Goal: Contribute content

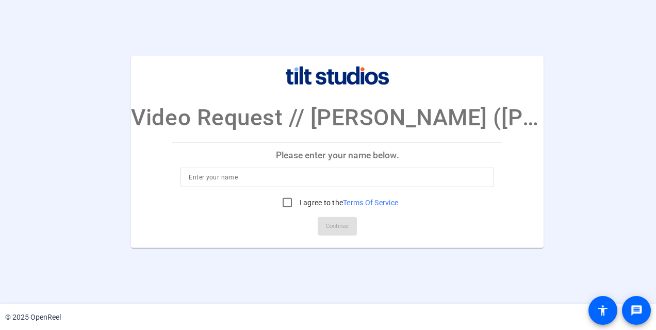
click at [389, 176] on input at bounding box center [337, 177] width 297 height 12
type input "[PERSON_NAME]"
click at [289, 203] on input "I agree to the Terms Of Service" at bounding box center [287, 202] width 21 height 21
checkbox input "true"
click at [336, 226] on span "Continue" at bounding box center [337, 226] width 23 height 15
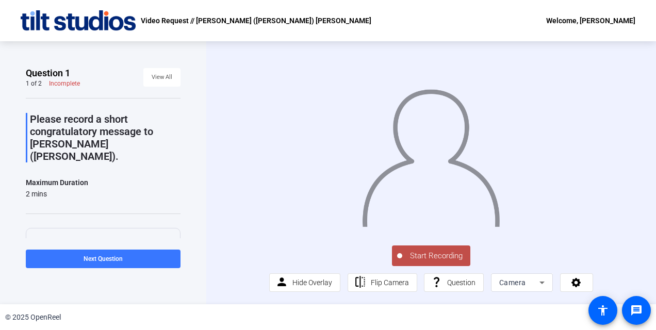
click at [431, 254] on span "Start Recording" at bounding box center [436, 256] width 68 height 12
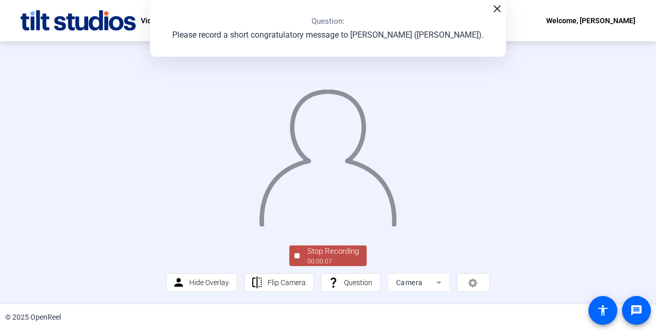
click at [499, 8] on mat-icon "close" at bounding box center [497, 9] width 12 height 12
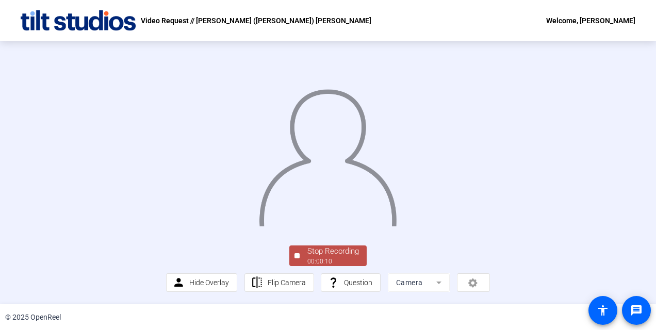
click at [328, 256] on div "Stop Recording" at bounding box center [333, 252] width 52 height 12
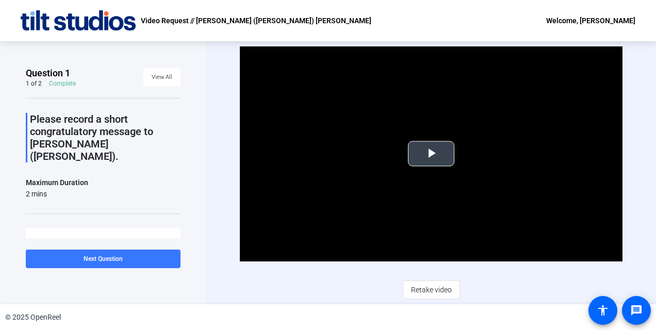
click at [431, 154] on span "Video Player" at bounding box center [431, 154] width 0 height 0
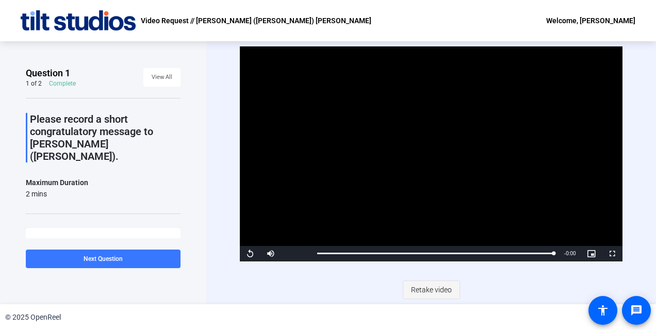
click at [444, 286] on span "Retake video" at bounding box center [431, 290] width 41 height 20
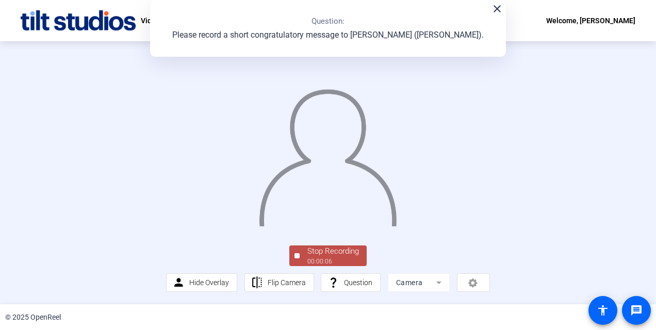
scroll to position [51, 0]
click at [328, 257] on div "Stop Recording" at bounding box center [333, 252] width 52 height 12
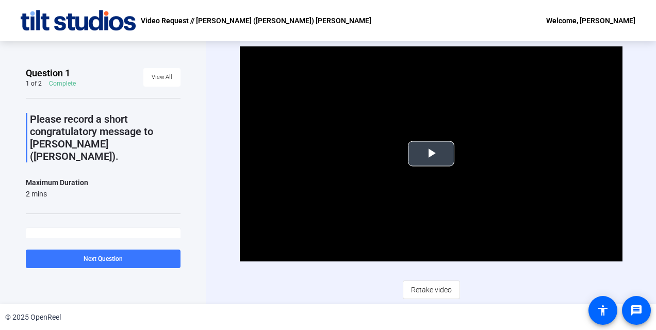
click at [431, 154] on span "Video Player" at bounding box center [431, 154] width 0 height 0
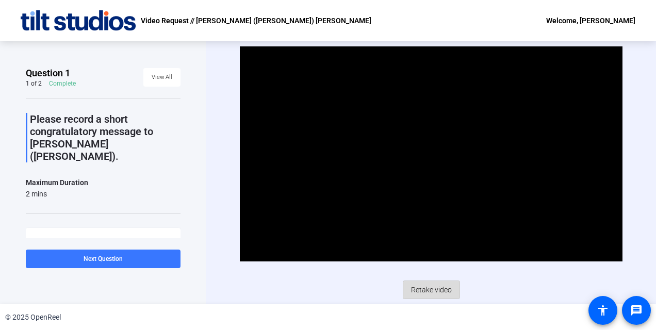
click at [432, 286] on span "Retake video" at bounding box center [431, 290] width 41 height 20
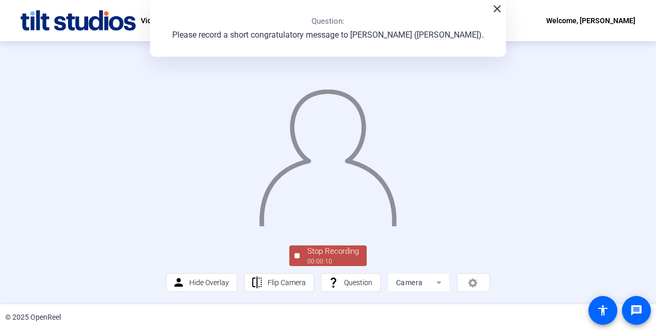
click at [398, 212] on img at bounding box center [328, 153] width 140 height 145
click at [495, 8] on mat-icon "close" at bounding box center [497, 9] width 12 height 12
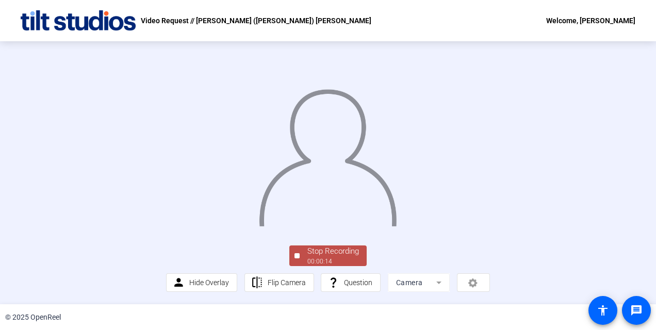
scroll to position [63, 0]
click at [326, 251] on div "Stop Recording" at bounding box center [333, 252] width 52 height 12
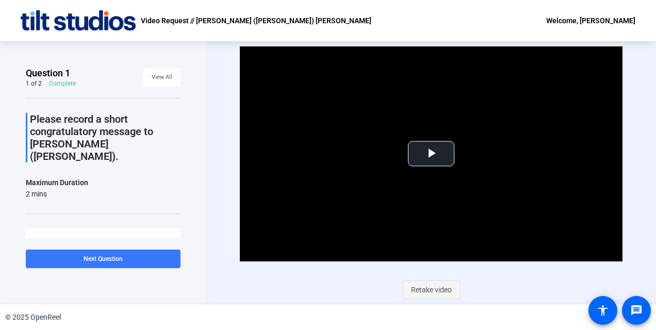
click at [443, 287] on span "Retake video" at bounding box center [431, 290] width 41 height 20
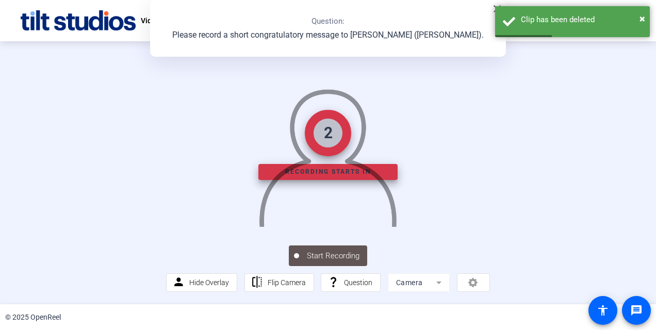
scroll to position [63, 0]
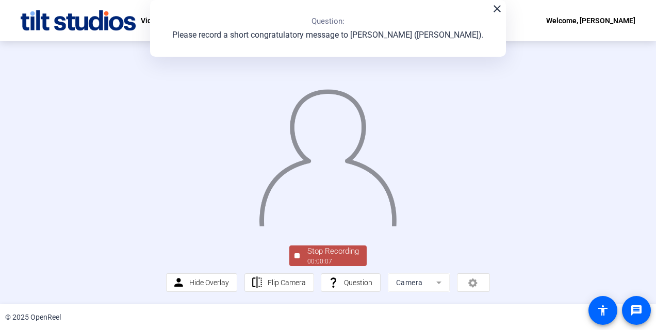
click at [329, 252] on div "Stop Recording" at bounding box center [333, 252] width 52 height 12
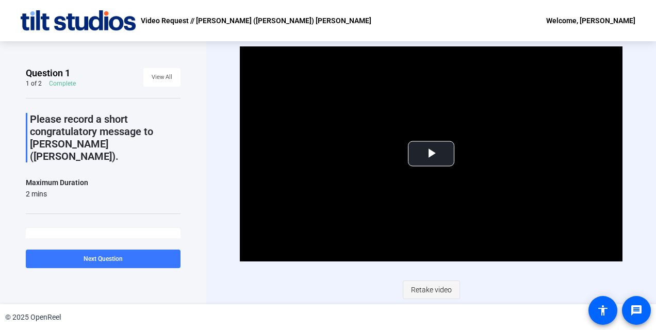
click at [427, 290] on span "Retake video" at bounding box center [431, 290] width 41 height 20
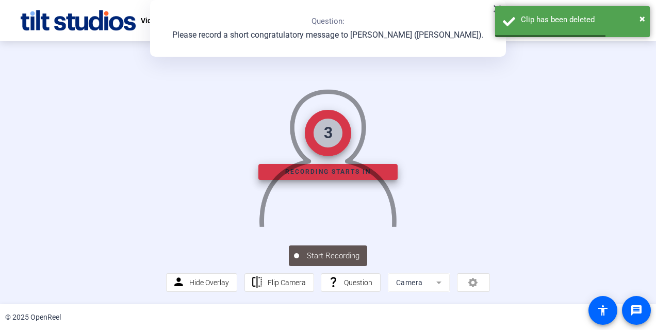
scroll to position [63, 0]
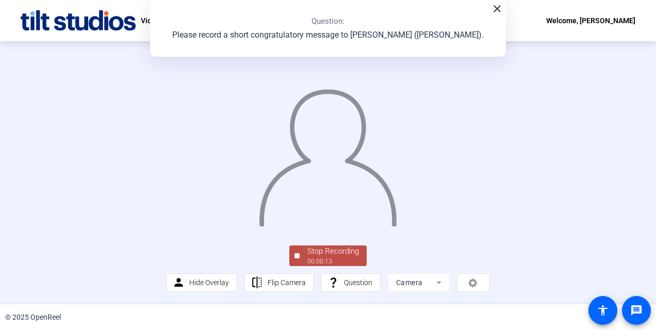
click at [320, 256] on div "Stop Recording" at bounding box center [333, 252] width 52 height 12
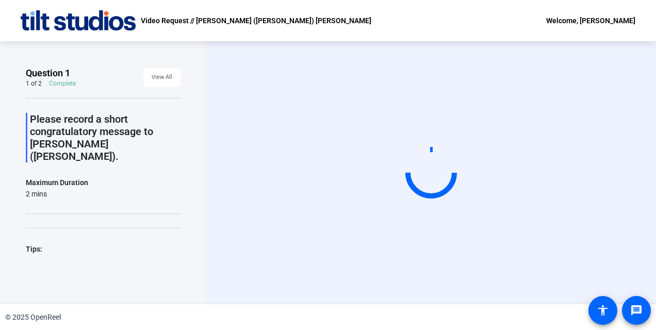
scroll to position [0, 0]
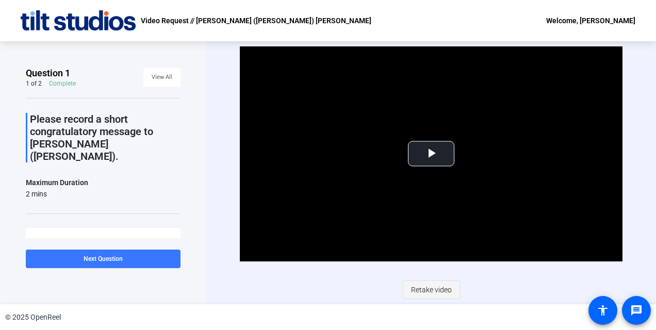
click at [430, 285] on span "Retake video" at bounding box center [431, 290] width 41 height 20
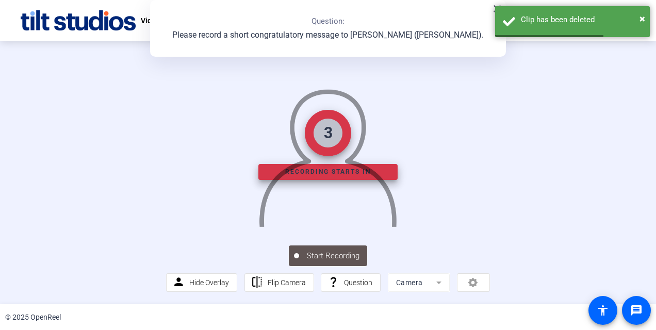
scroll to position [63, 0]
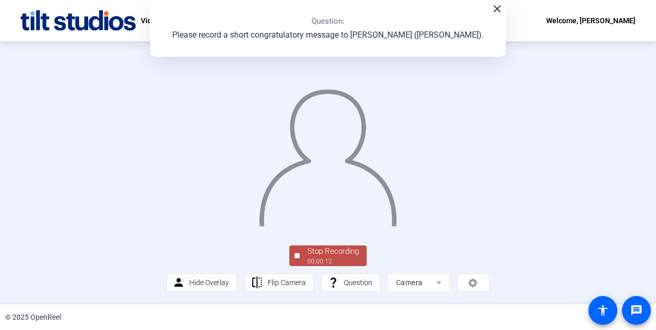
click at [332, 260] on div "00:00:12" at bounding box center [333, 261] width 52 height 9
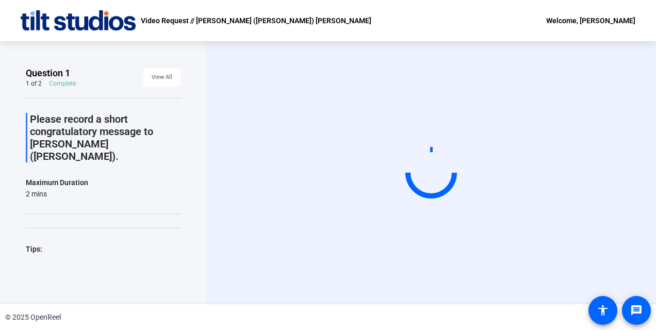
scroll to position [0, 0]
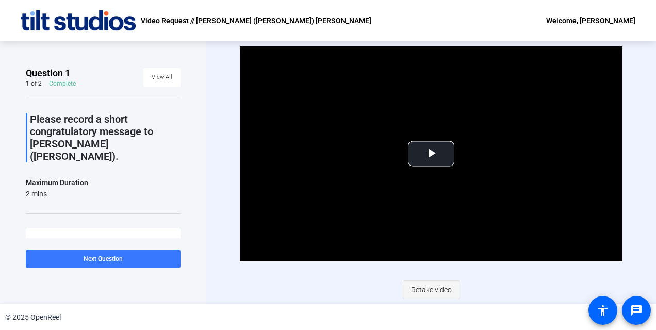
click at [446, 294] on span "Retake video" at bounding box center [431, 290] width 41 height 20
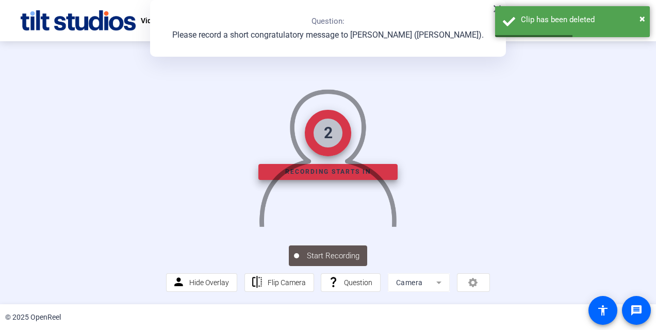
scroll to position [47, 0]
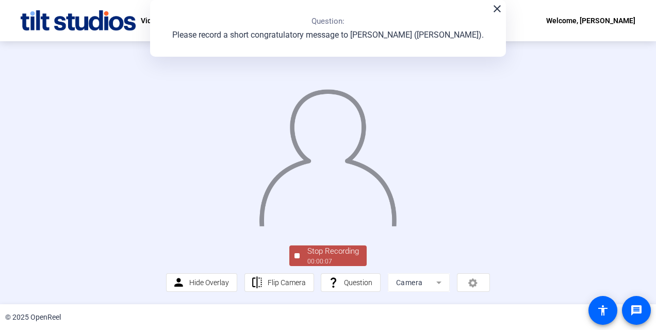
click at [322, 257] on div "Stop Recording" at bounding box center [333, 252] width 52 height 12
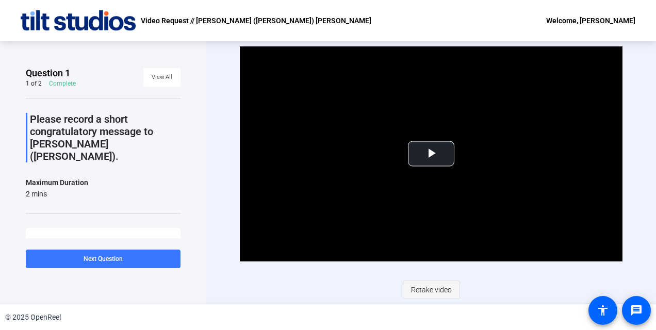
click at [438, 289] on span "Retake video" at bounding box center [431, 290] width 41 height 20
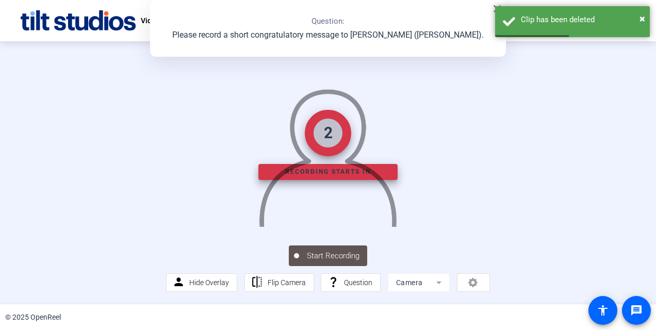
scroll to position [48, 0]
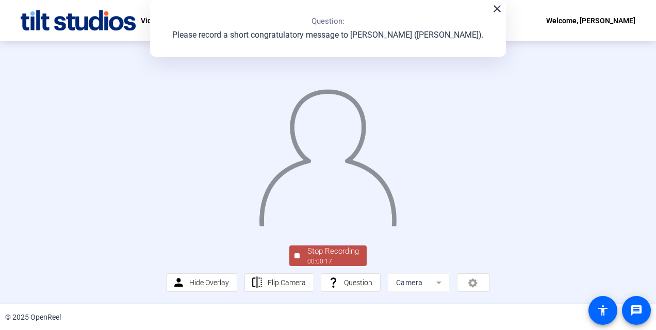
click at [324, 257] on div "Stop Recording" at bounding box center [333, 252] width 52 height 12
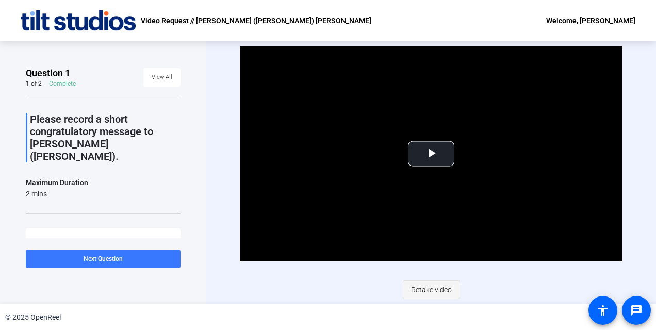
click at [435, 289] on span "Retake video" at bounding box center [431, 290] width 41 height 20
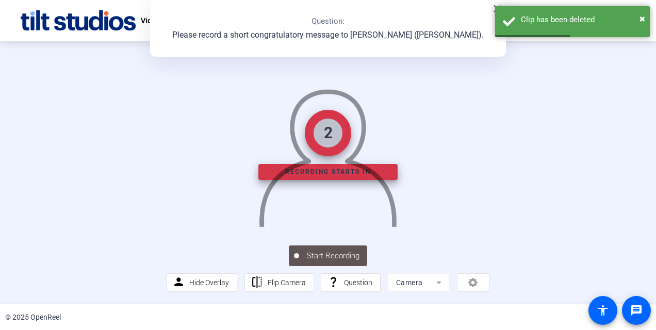
scroll to position [40, 0]
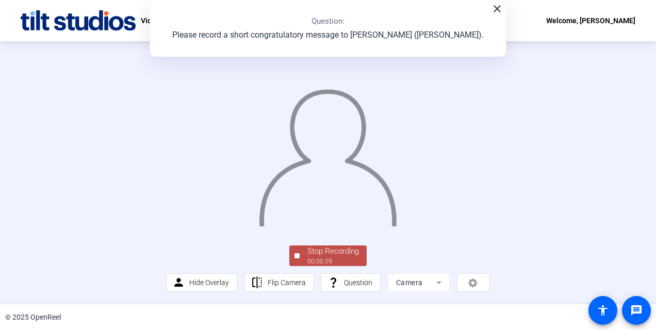
click at [320, 266] on div "00:00:29" at bounding box center [333, 261] width 52 height 9
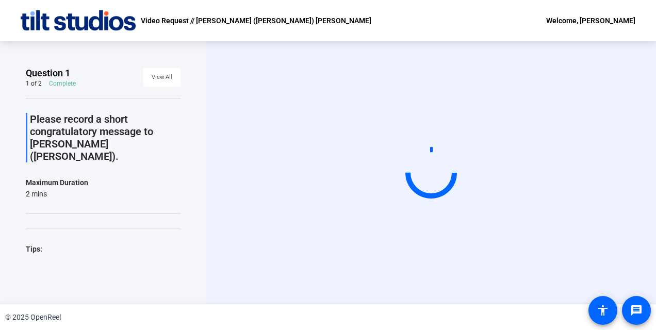
scroll to position [0, 0]
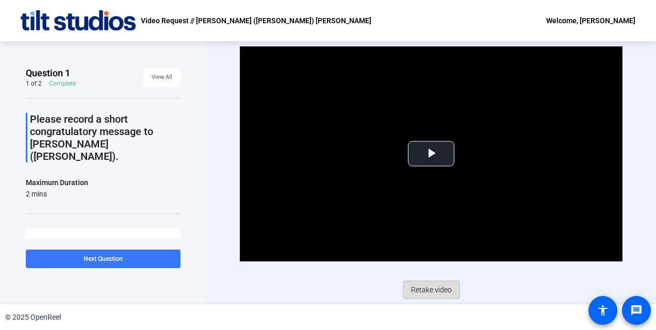
click at [440, 289] on span "Retake video" at bounding box center [431, 290] width 41 height 20
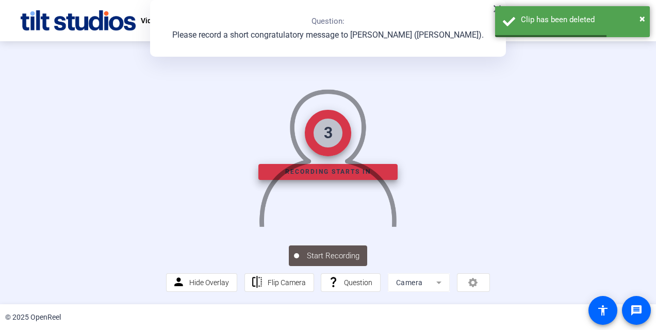
scroll to position [63, 0]
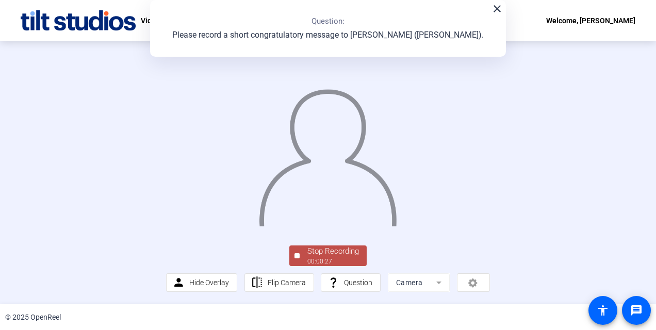
click at [314, 257] on div "Stop Recording" at bounding box center [333, 252] width 52 height 12
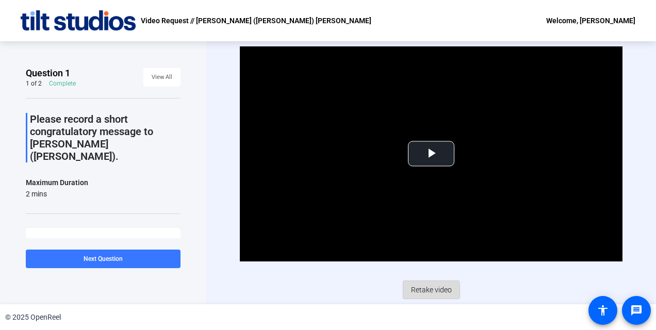
click at [421, 291] on span "Retake video" at bounding box center [431, 290] width 41 height 20
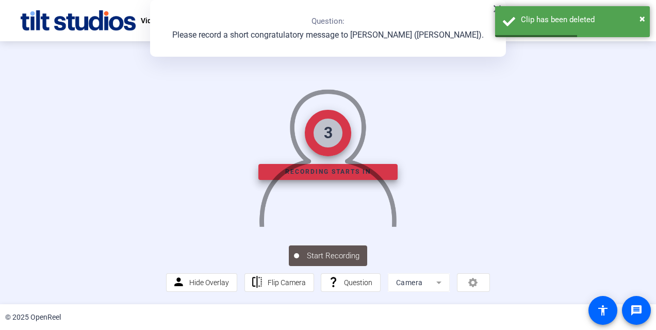
scroll to position [47, 0]
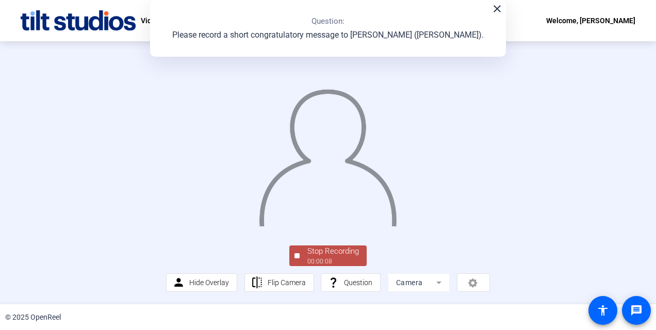
click at [324, 257] on div "Stop Recording" at bounding box center [333, 252] width 52 height 12
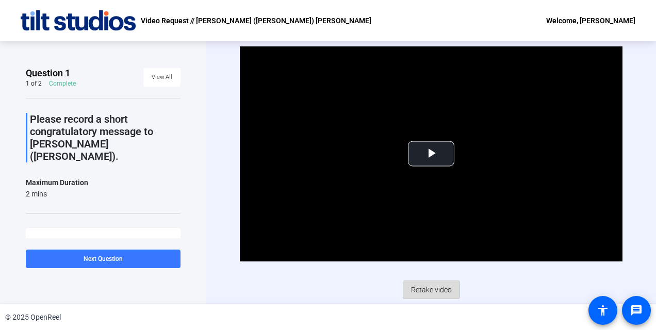
click at [425, 287] on span "Retake video" at bounding box center [431, 290] width 41 height 20
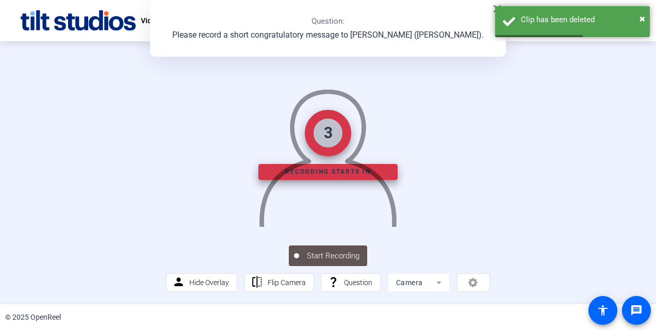
scroll to position [63, 0]
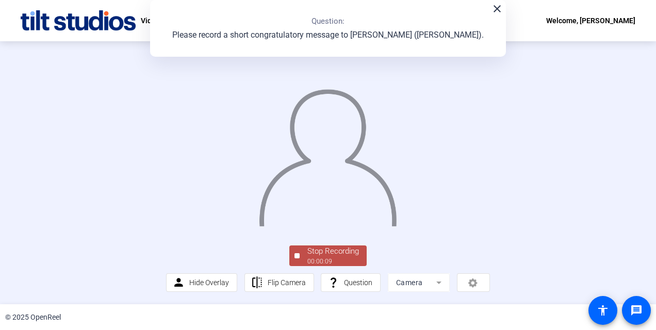
click at [319, 258] on div "00:00:09" at bounding box center [333, 261] width 52 height 9
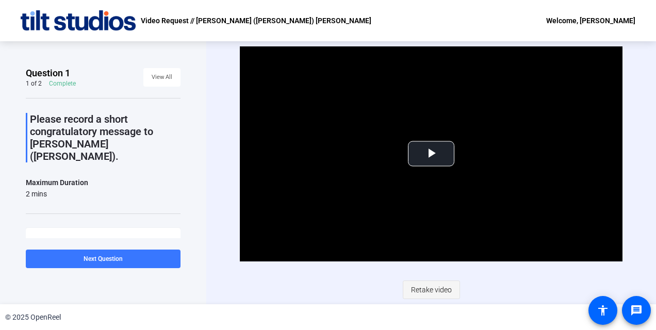
click at [422, 291] on span "Retake video" at bounding box center [431, 290] width 41 height 20
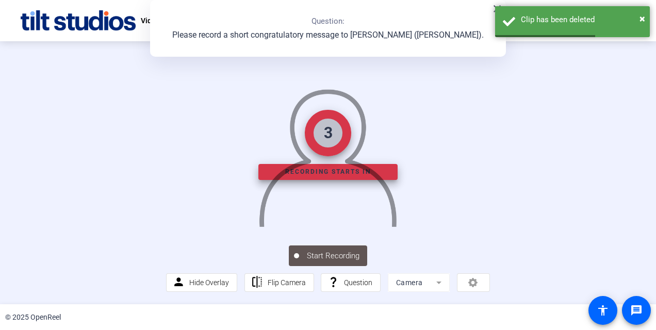
scroll to position [63, 0]
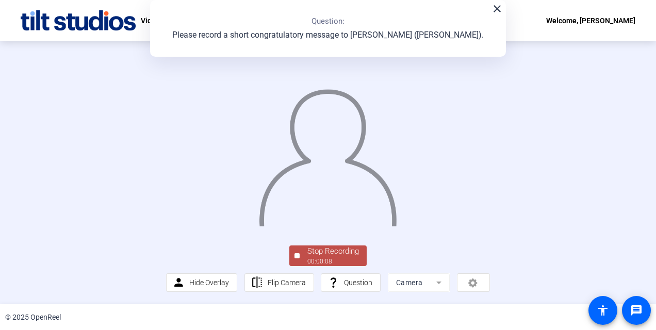
click at [321, 258] on div "00:00:08" at bounding box center [333, 261] width 52 height 9
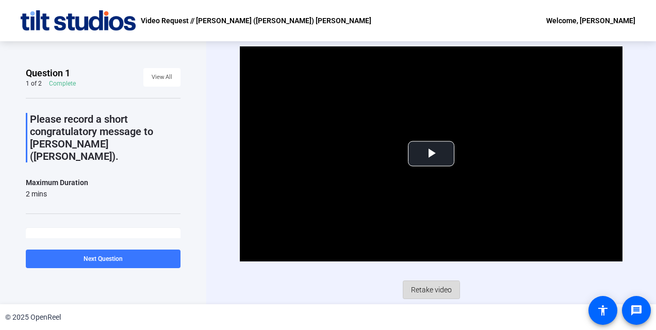
click at [430, 292] on span "Retake video" at bounding box center [431, 290] width 41 height 20
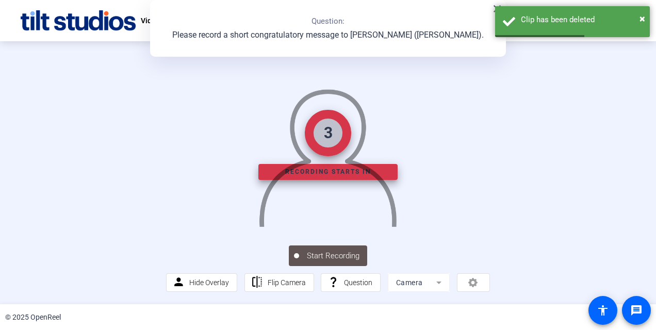
scroll to position [63, 0]
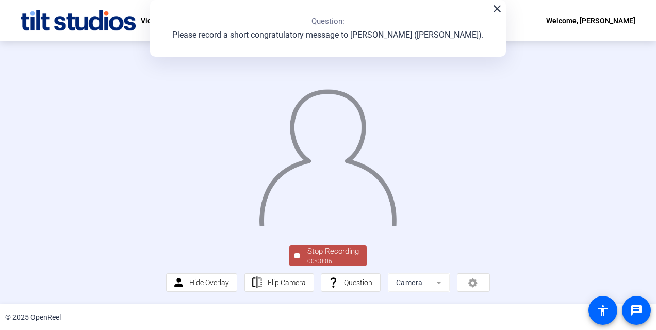
click at [323, 256] on div "Stop Recording" at bounding box center [333, 252] width 52 height 12
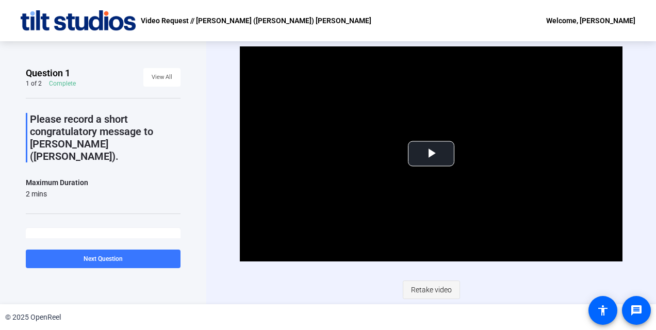
click at [429, 288] on span "Retake video" at bounding box center [431, 290] width 41 height 20
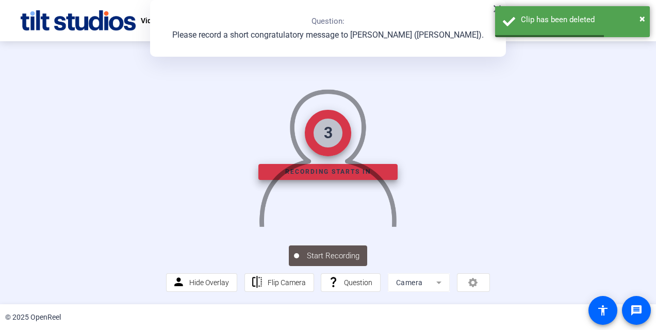
scroll to position [63, 0]
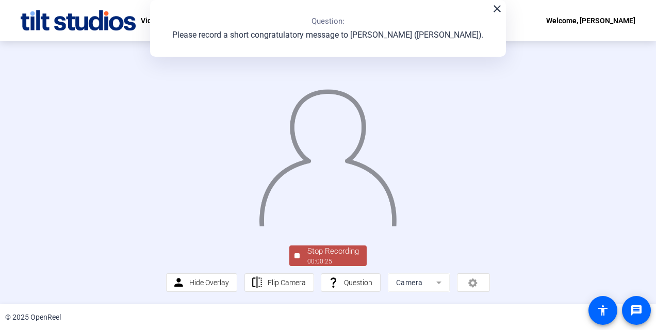
click at [323, 257] on div "Stop Recording" at bounding box center [333, 252] width 52 height 12
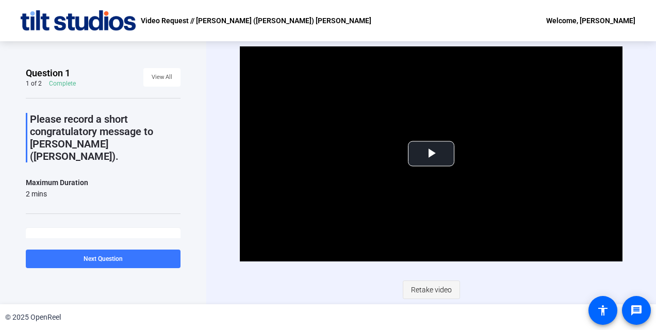
click at [429, 286] on span "Retake video" at bounding box center [431, 290] width 41 height 20
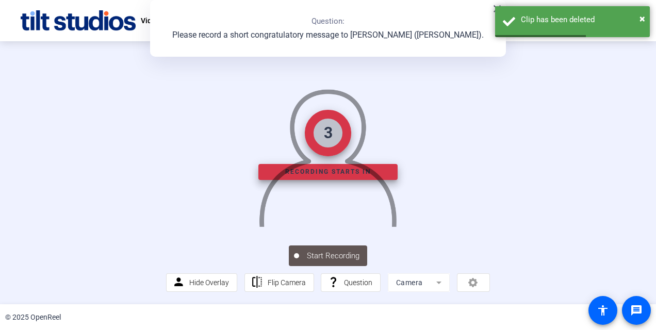
scroll to position [63, 0]
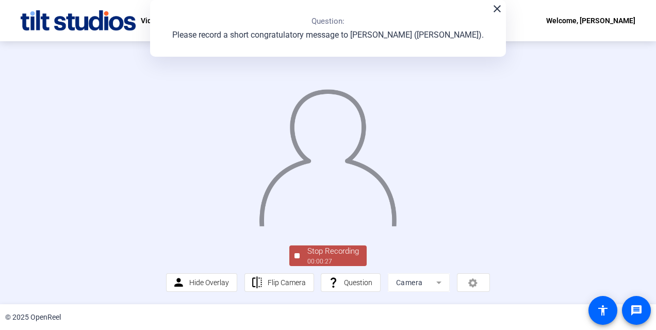
click at [324, 262] on div "00:00:27" at bounding box center [333, 261] width 52 height 9
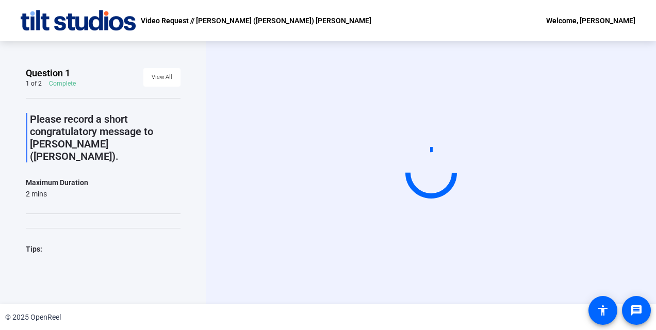
scroll to position [0, 0]
click at [432, 170] on div at bounding box center [431, 173] width 52 height 52
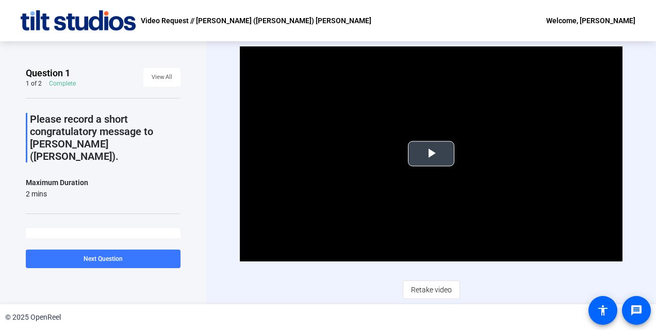
click at [431, 154] on span "Video Player" at bounding box center [431, 154] width 0 height 0
click at [436, 287] on span "Retake video" at bounding box center [431, 290] width 41 height 20
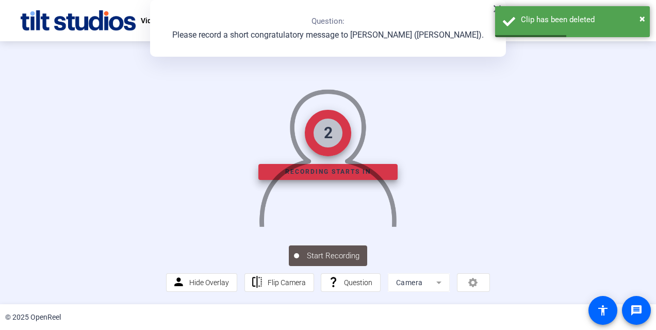
scroll to position [63, 0]
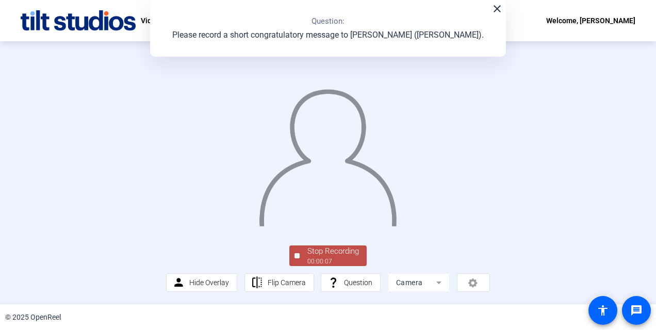
click at [330, 261] on div "00:00:07" at bounding box center [333, 261] width 52 height 9
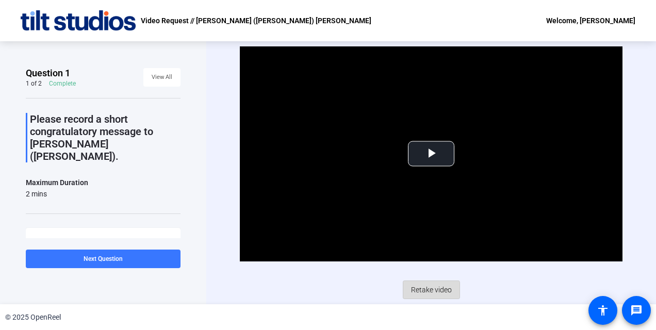
click at [428, 292] on span "Retake video" at bounding box center [431, 290] width 41 height 20
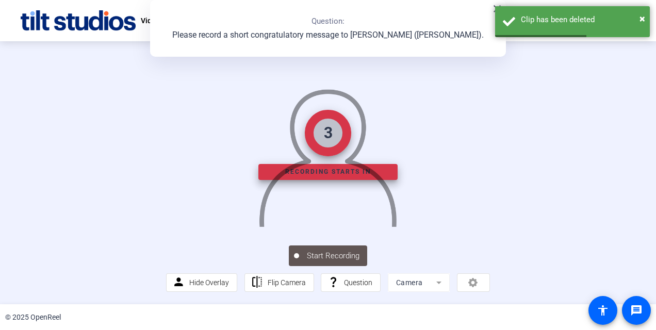
scroll to position [63, 0]
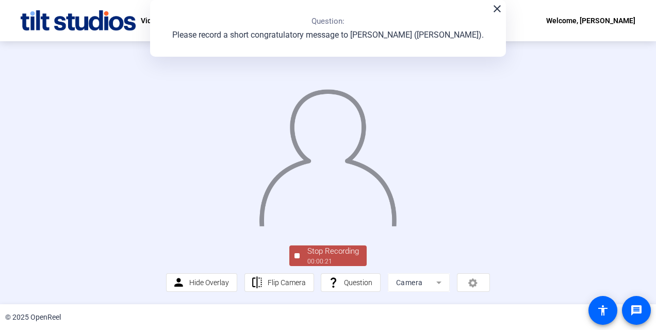
click at [324, 256] on div "Stop Recording" at bounding box center [333, 252] width 52 height 12
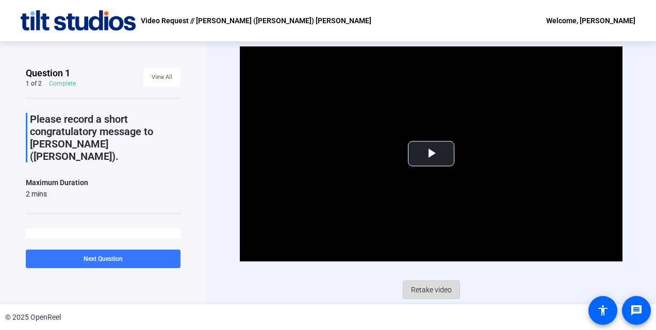
click at [420, 291] on span "Retake video" at bounding box center [431, 290] width 41 height 20
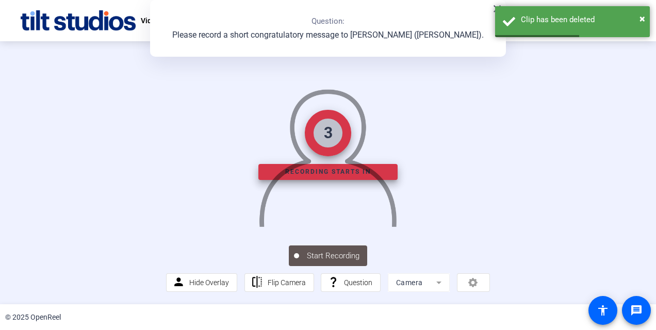
scroll to position [60, 0]
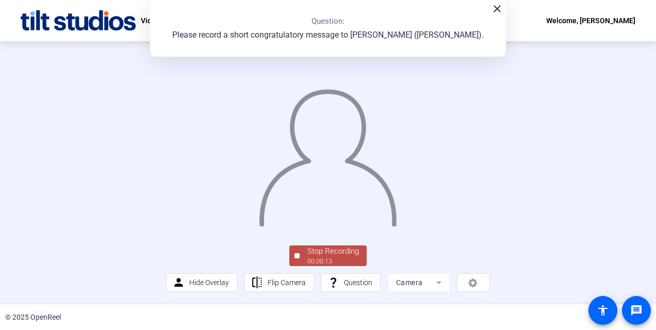
click at [350, 254] on div "Stop Recording" at bounding box center [333, 252] width 52 height 12
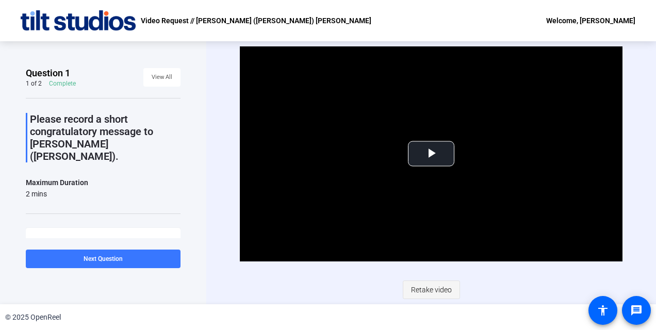
click at [420, 288] on span "Retake video" at bounding box center [431, 290] width 41 height 20
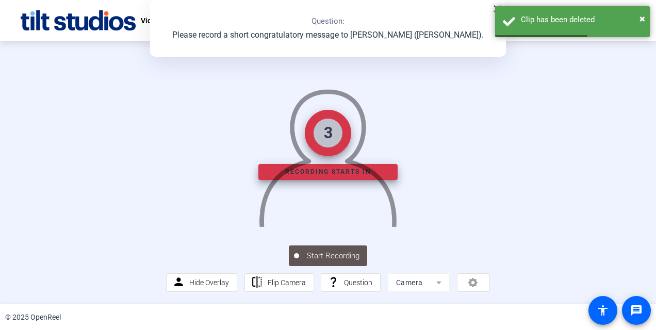
scroll to position [63, 0]
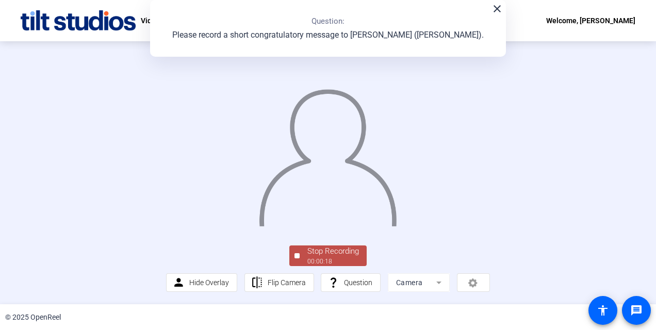
click at [323, 259] on div "00:00:18" at bounding box center [333, 261] width 52 height 9
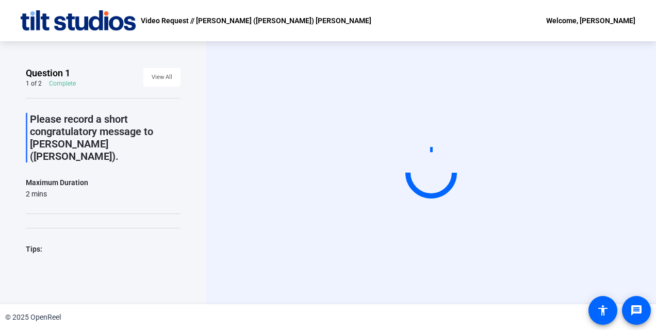
scroll to position [0, 0]
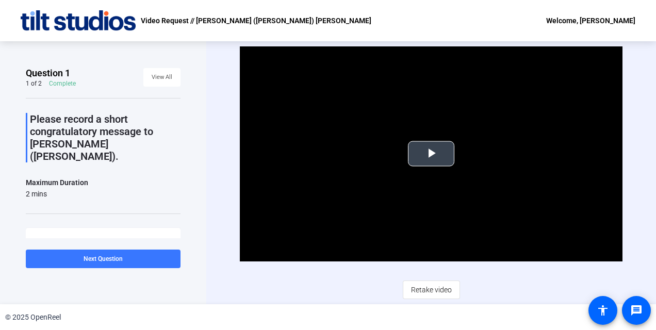
click at [431, 154] on span "Video Player" at bounding box center [431, 154] width 0 height 0
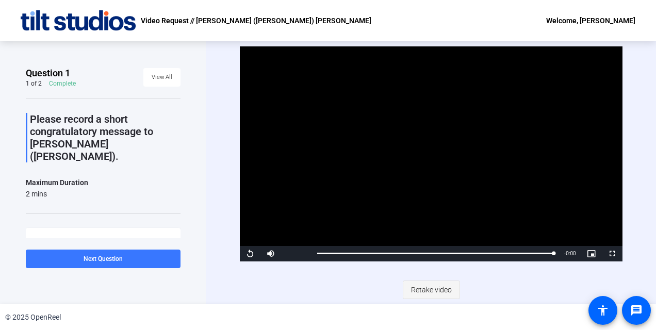
click at [427, 285] on span "Retake video" at bounding box center [431, 290] width 41 height 20
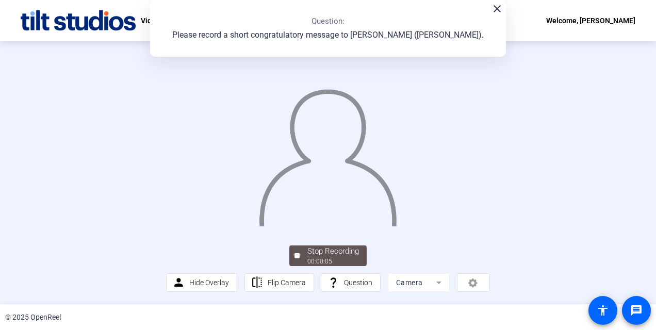
scroll to position [63, 0]
click at [321, 257] on div "Stop Recording" at bounding box center [333, 252] width 52 height 12
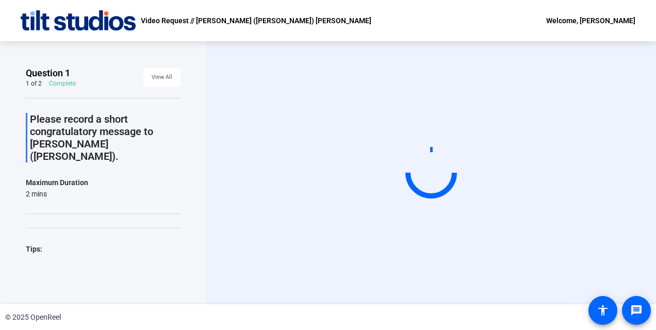
scroll to position [0, 0]
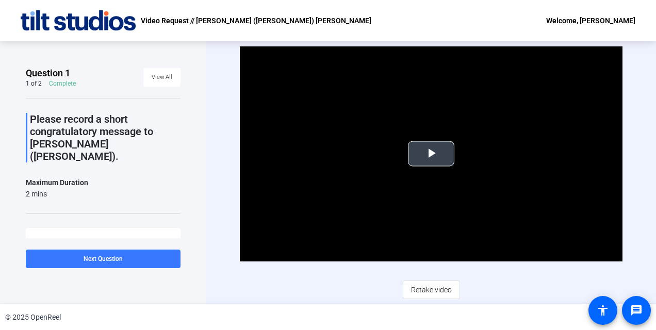
click at [431, 154] on span "Video Player" at bounding box center [431, 154] width 0 height 0
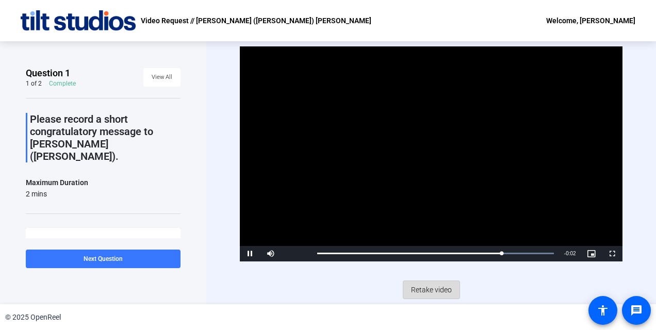
click at [424, 291] on span "Retake video" at bounding box center [431, 290] width 41 height 20
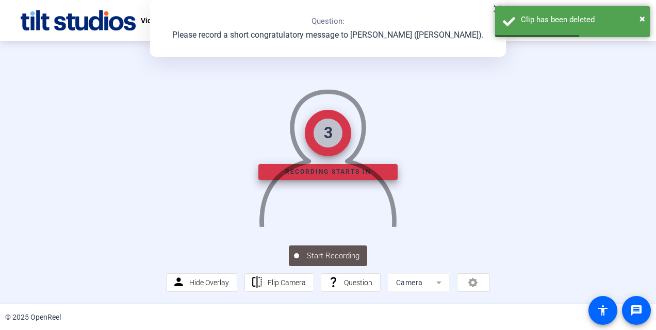
scroll to position [63, 0]
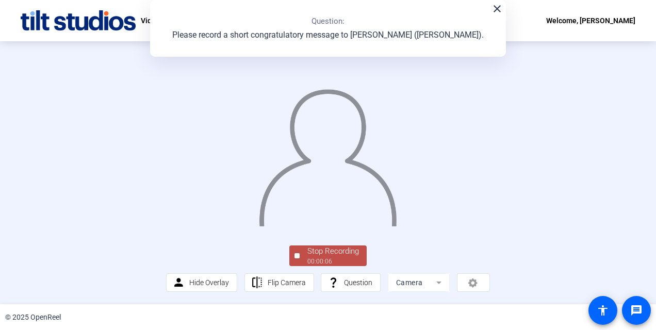
click at [325, 260] on div "00:00:06" at bounding box center [333, 261] width 52 height 9
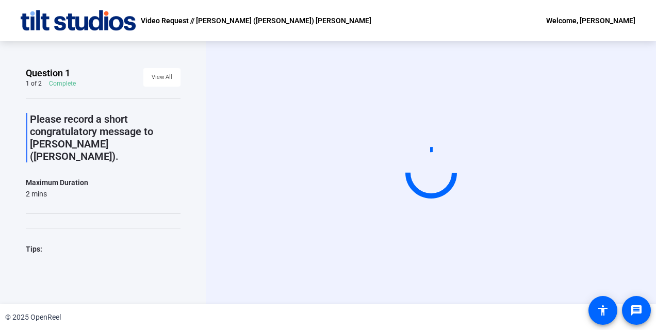
scroll to position [0, 0]
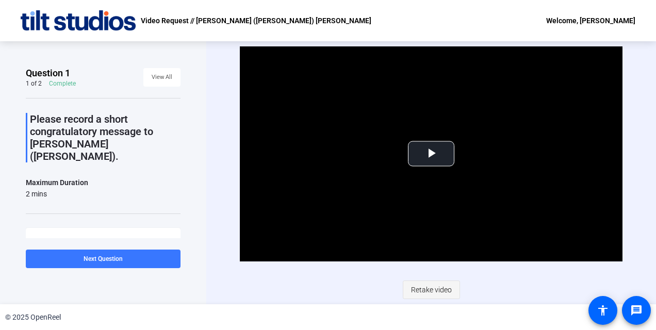
click at [423, 285] on span "Retake video" at bounding box center [431, 290] width 41 height 20
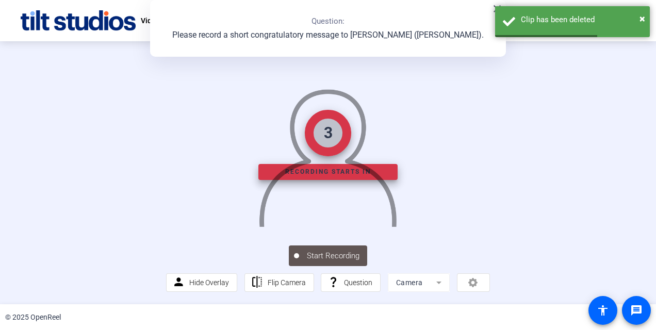
scroll to position [63, 0]
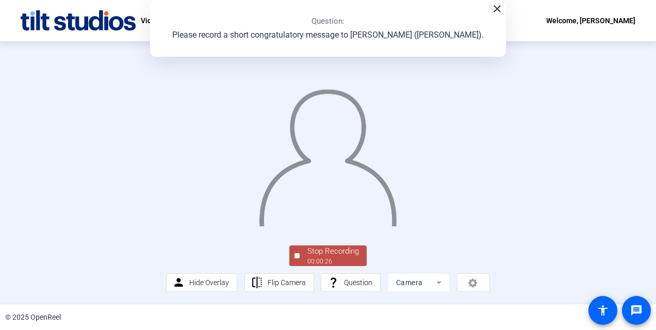
click at [319, 260] on div "00:00:26" at bounding box center [333, 261] width 52 height 9
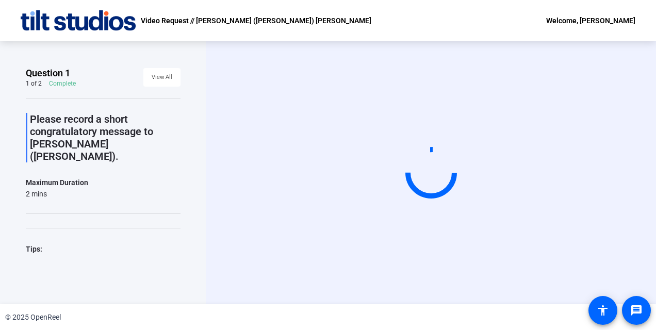
scroll to position [0, 0]
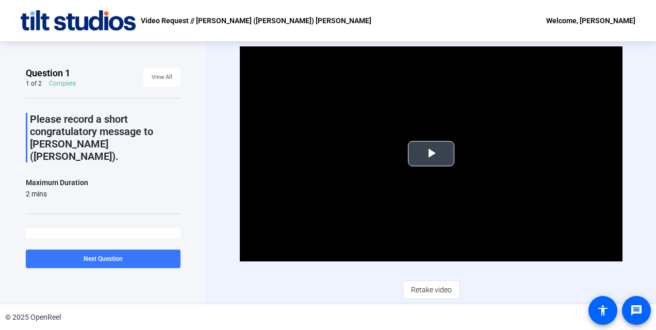
click at [431, 154] on span "Video Player" at bounding box center [431, 154] width 0 height 0
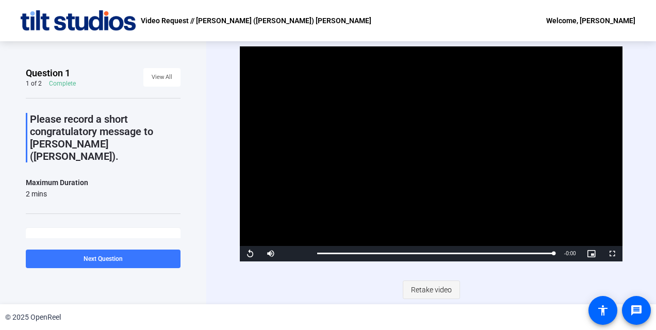
click at [433, 290] on span "Retake video" at bounding box center [431, 290] width 41 height 20
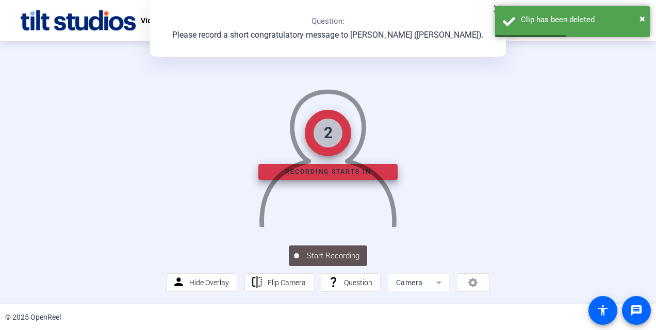
scroll to position [63, 0]
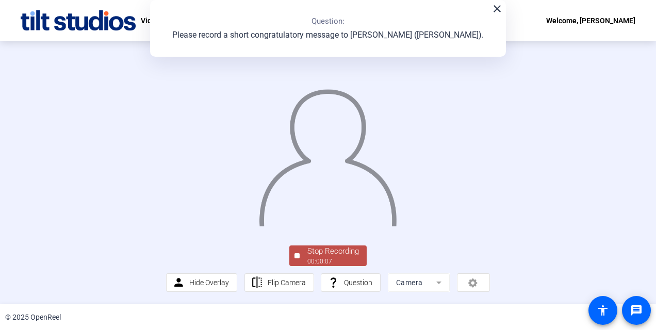
click at [325, 256] on div "Stop Recording" at bounding box center [333, 252] width 52 height 12
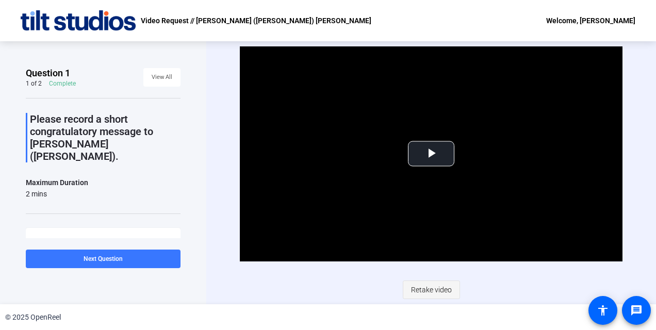
click at [420, 283] on span "Retake video" at bounding box center [431, 290] width 41 height 20
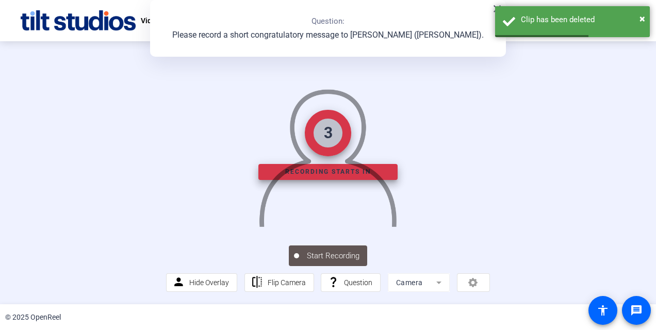
scroll to position [63, 0]
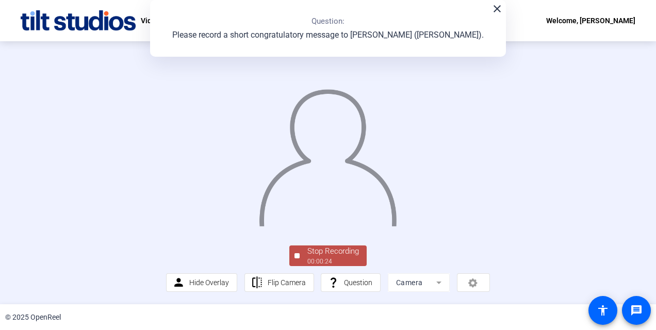
click at [326, 260] on div "00:00:24" at bounding box center [333, 261] width 52 height 9
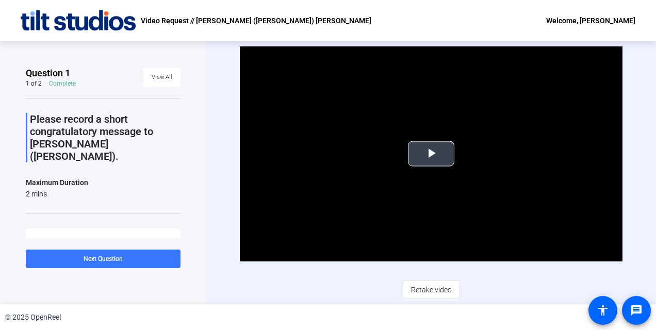
click at [431, 154] on span "Video Player" at bounding box center [431, 154] width 0 height 0
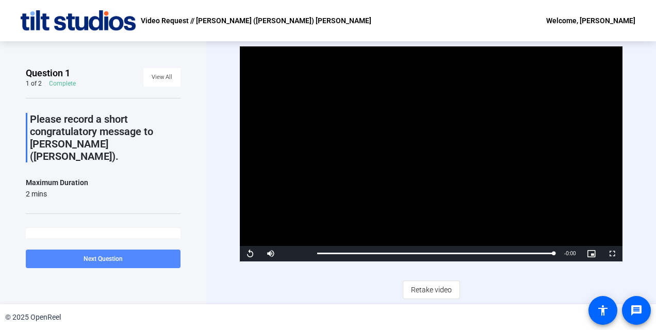
click at [104, 262] on span "Next Question" at bounding box center [103, 258] width 39 height 7
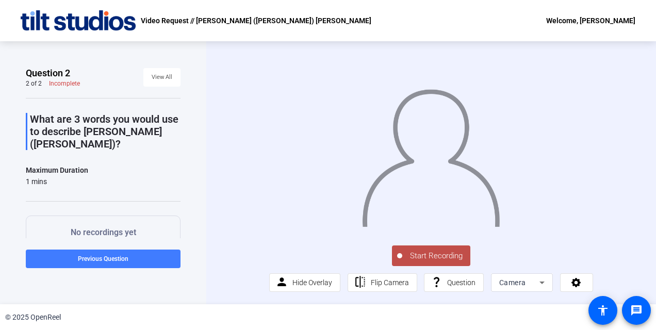
click at [103, 253] on span at bounding box center [103, 259] width 155 height 25
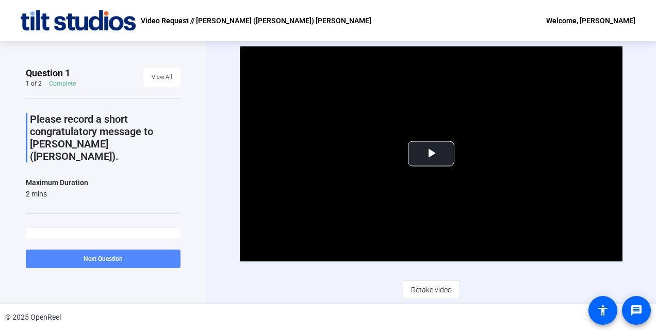
click at [133, 259] on span at bounding box center [103, 259] width 155 height 25
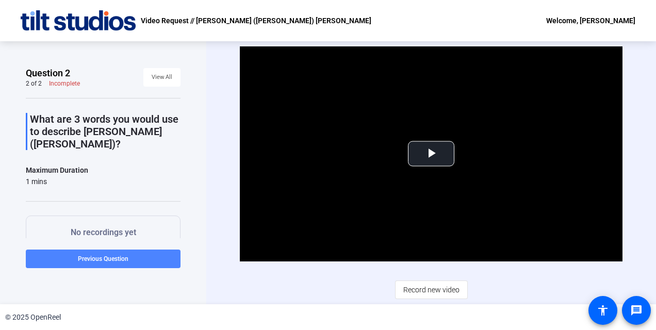
click at [133, 259] on span at bounding box center [103, 259] width 155 height 25
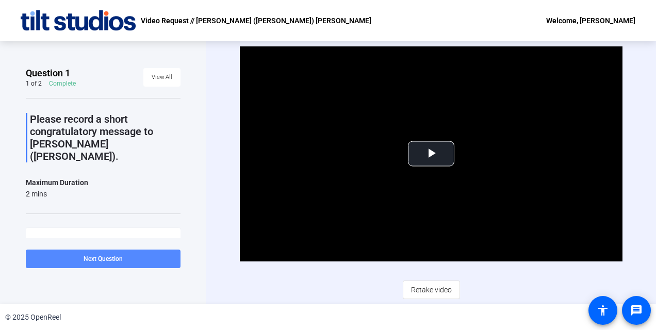
click at [107, 258] on span "Next Question" at bounding box center [103, 258] width 39 height 7
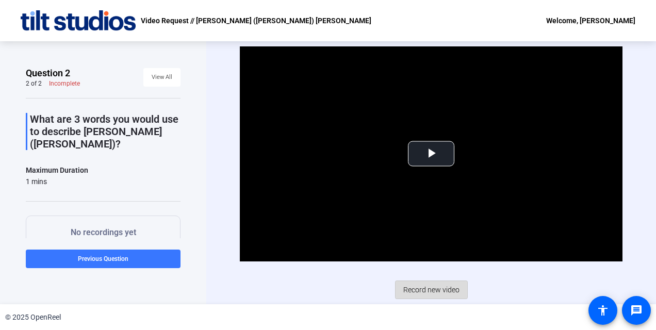
click at [429, 283] on span "Record new video" at bounding box center [431, 290] width 56 height 20
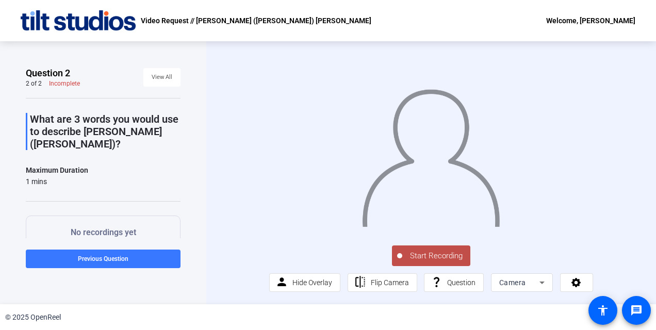
click at [433, 262] on span "Start Recording" at bounding box center [436, 256] width 68 height 12
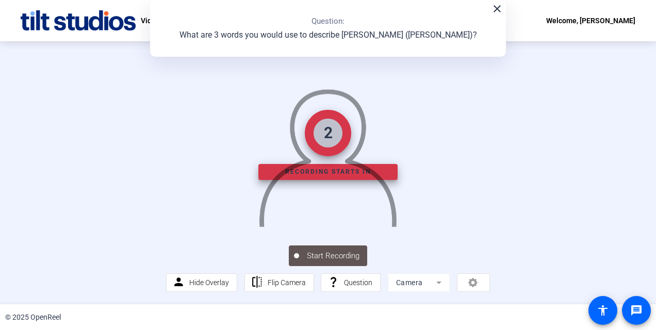
scroll to position [63, 0]
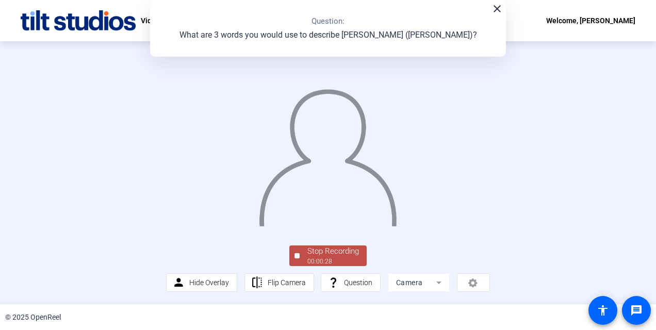
click at [331, 257] on div "Stop Recording" at bounding box center [333, 252] width 52 height 12
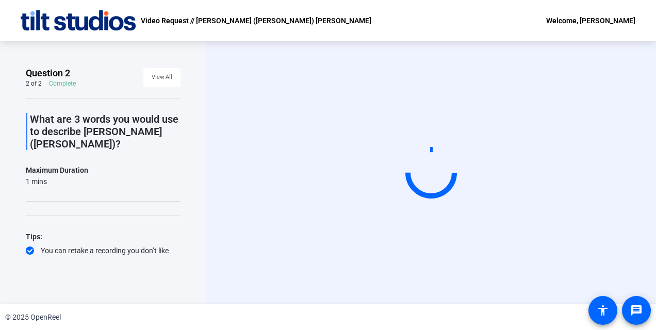
scroll to position [0, 0]
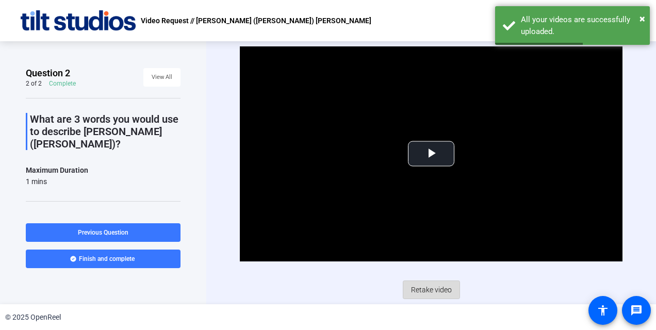
click at [430, 290] on span "Retake video" at bounding box center [431, 290] width 41 height 20
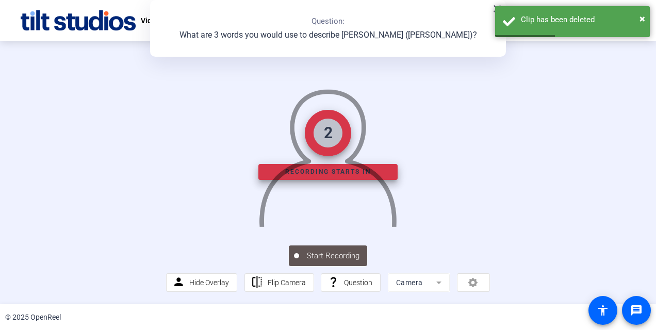
scroll to position [63, 0]
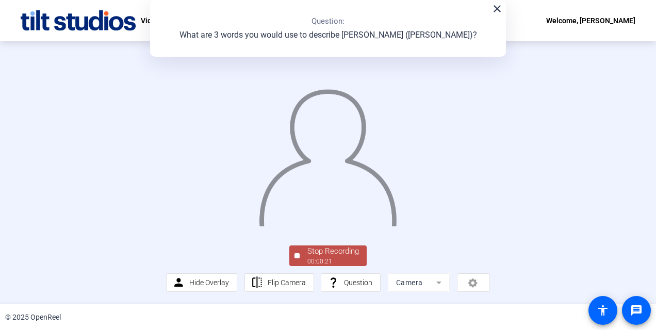
click at [335, 257] on div "Stop Recording" at bounding box center [333, 252] width 52 height 12
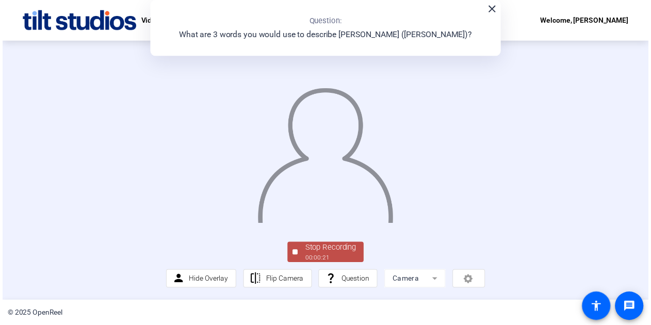
scroll to position [0, 0]
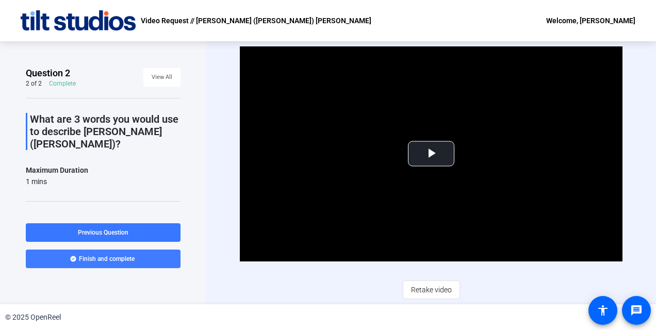
click at [135, 258] on span at bounding box center [103, 259] width 155 height 25
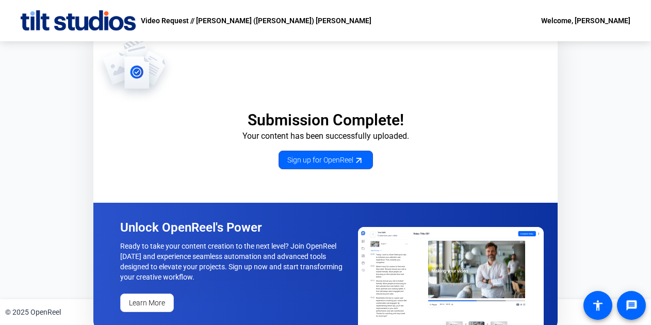
scroll to position [10, 0]
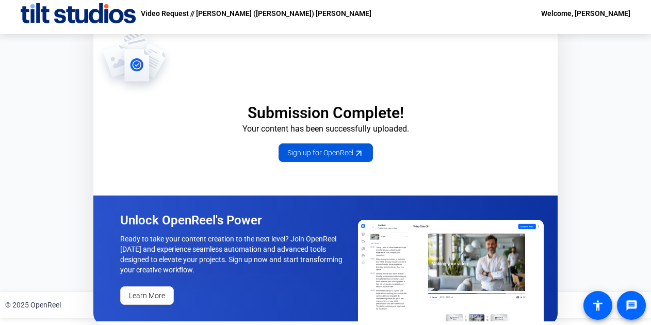
click at [314, 151] on span "Sign up for OpenReel" at bounding box center [325, 153] width 77 height 11
